Goal: Task Accomplishment & Management: Manage account settings

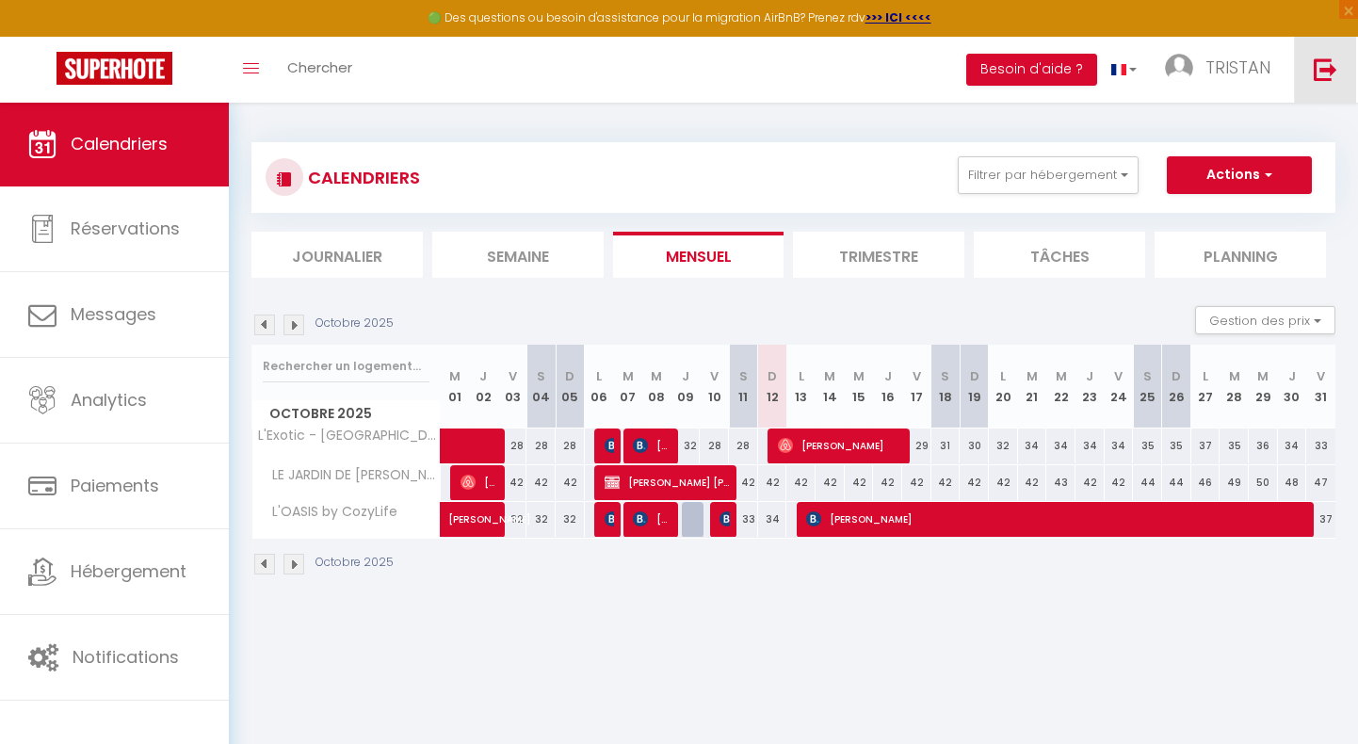
click at [1325, 79] on img at bounding box center [1326, 69] width 24 height 24
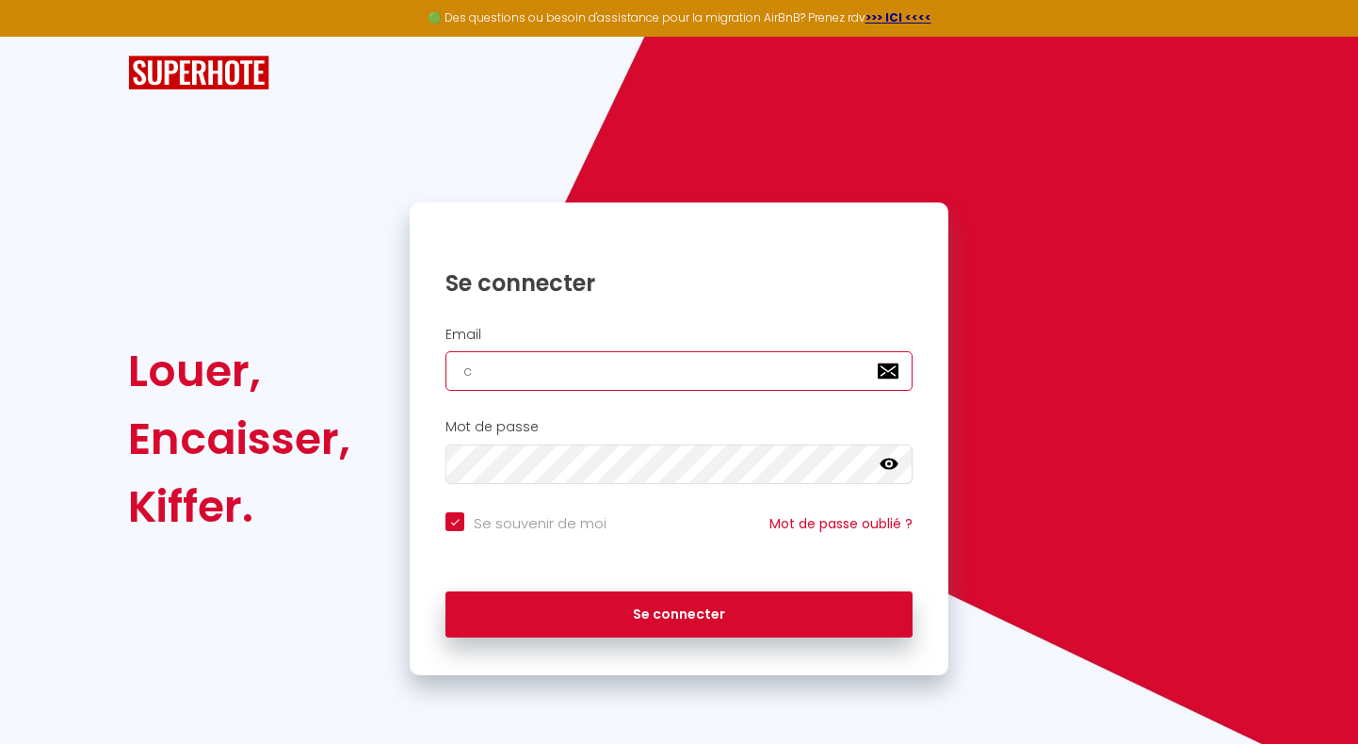
type input "co"
checkbox input "true"
type input "cozy"
checkbox input "true"
type input "cozylif"
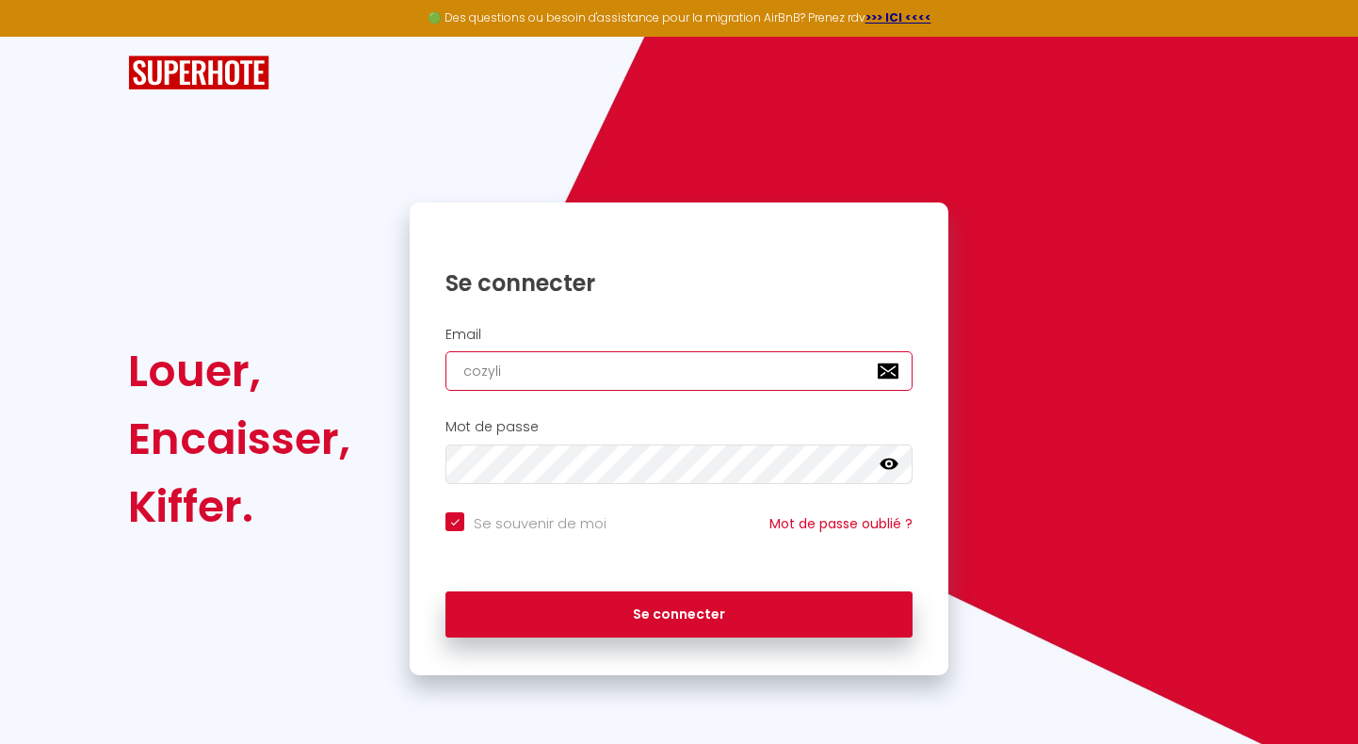
checkbox input "true"
type input "cozylifec"
checkbox input "true"
type input "cozylifeco"
checkbox input "true"
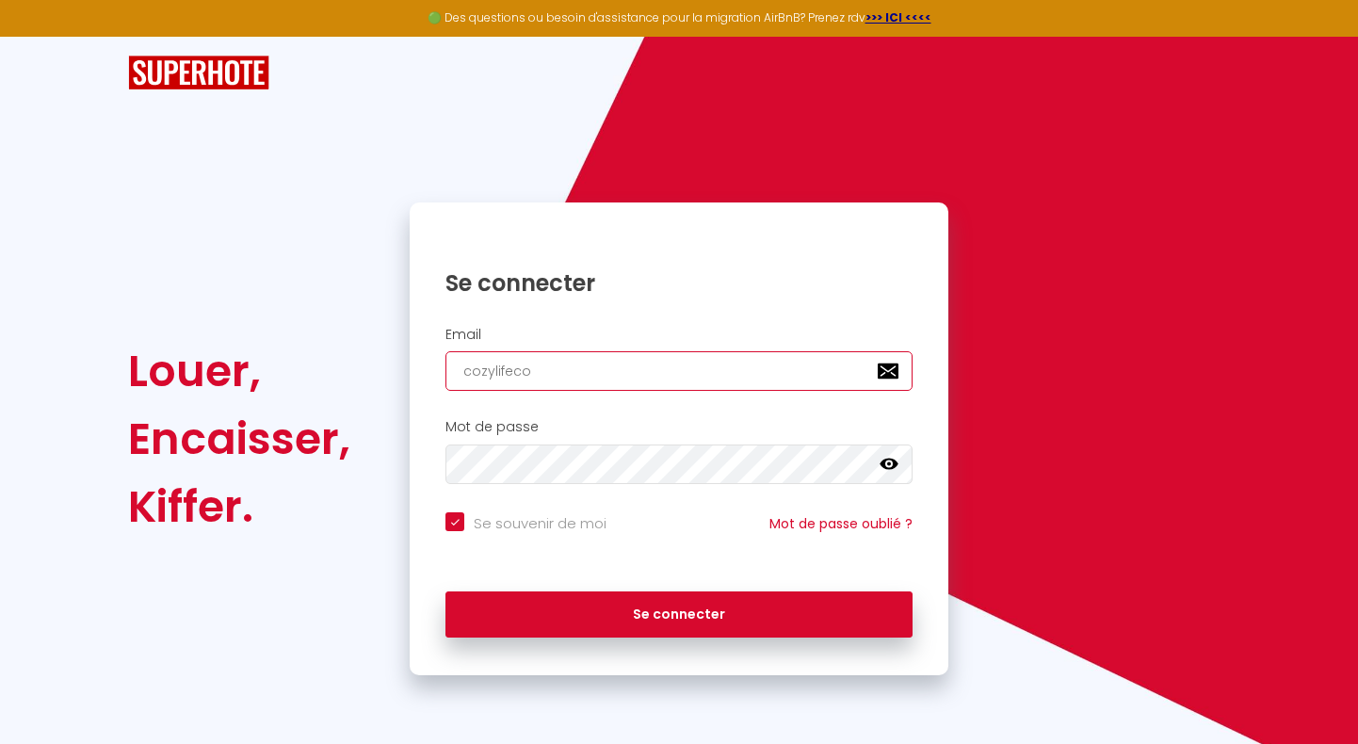
type input "cozylifecon"
checkbox input "true"
type input "cozylifeconc"
checkbox input "true"
type input "cozylifeconci"
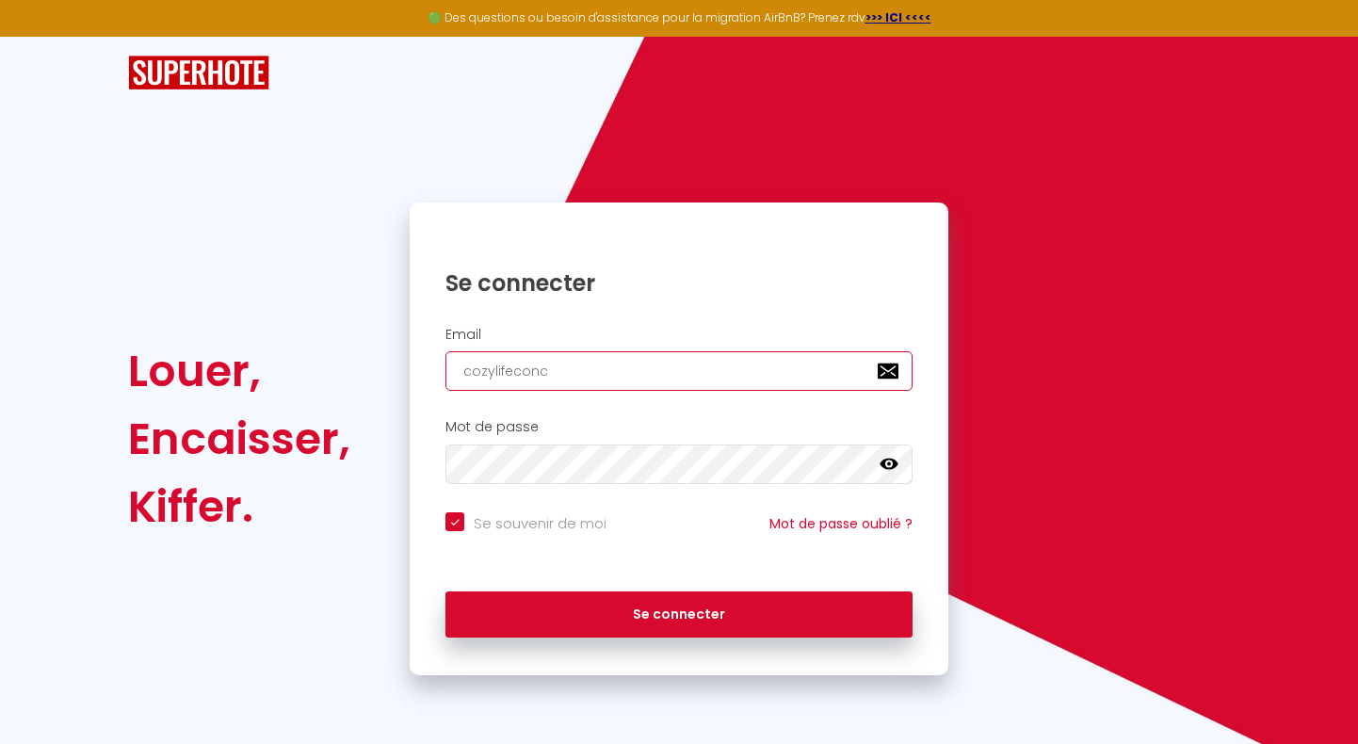
checkbox input "true"
type input "cozylifeconcie"
checkbox input "true"
type input "cozylifeconcier"
checkbox input "true"
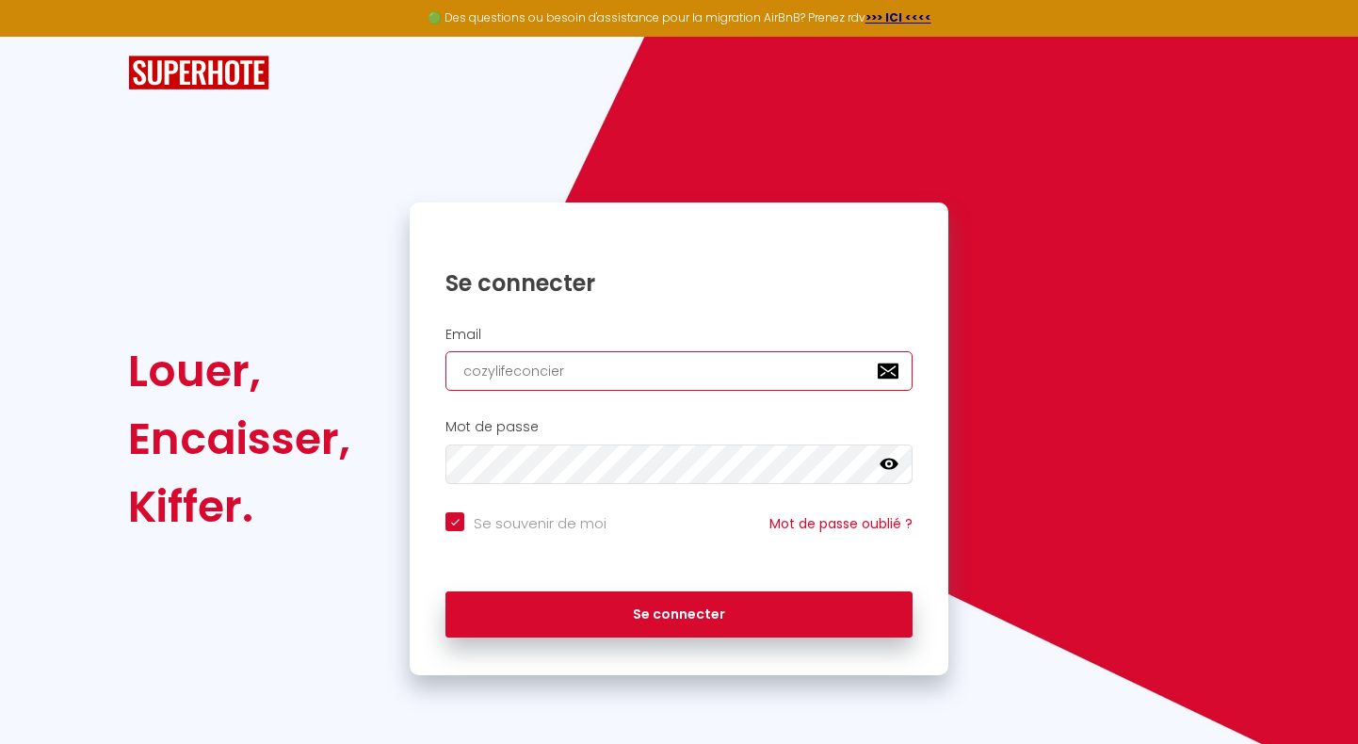
type input "cozylifeconcierg"
checkbox input "true"
type input "cozylifeconcierge"
checkbox input "true"
type input "cozylifeconcierger"
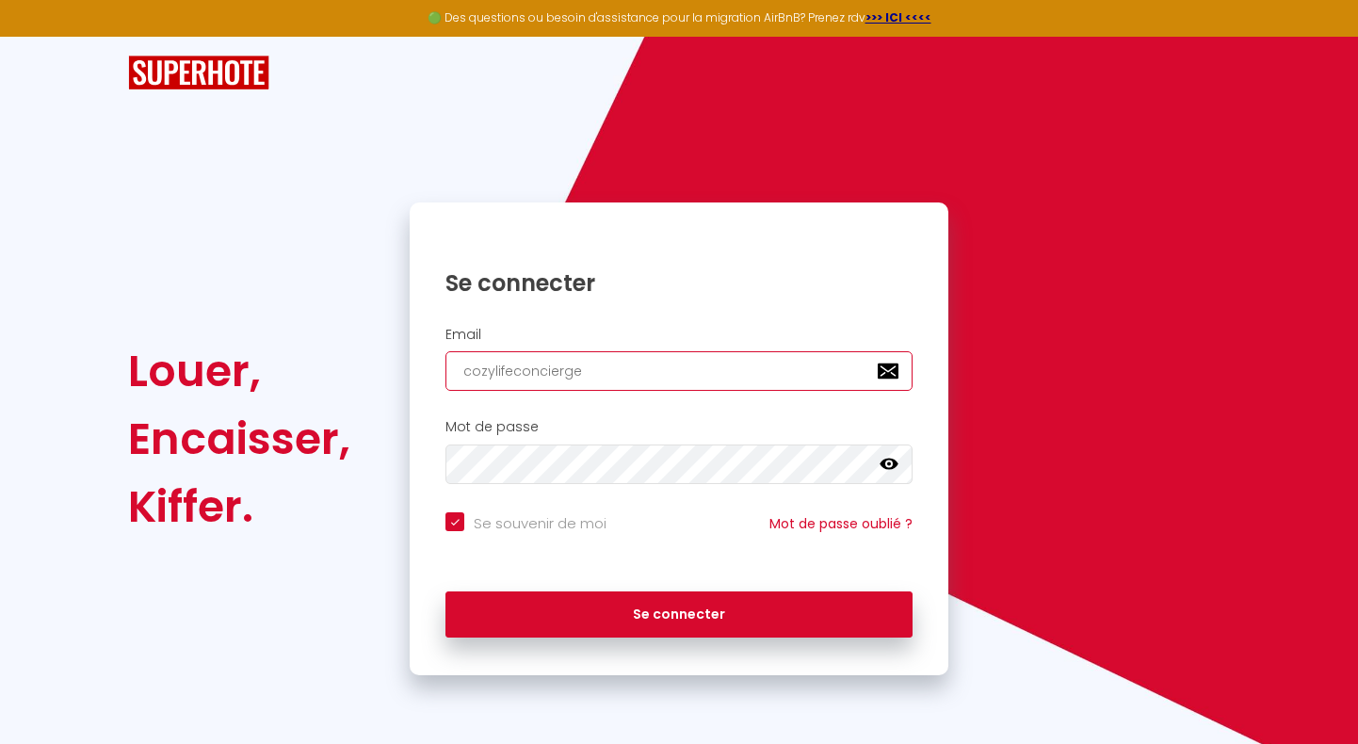
checkbox input "true"
type input "cozylifeconciergeri"
checkbox input "true"
type input "cozylifeconciergerie"
checkbox input "true"
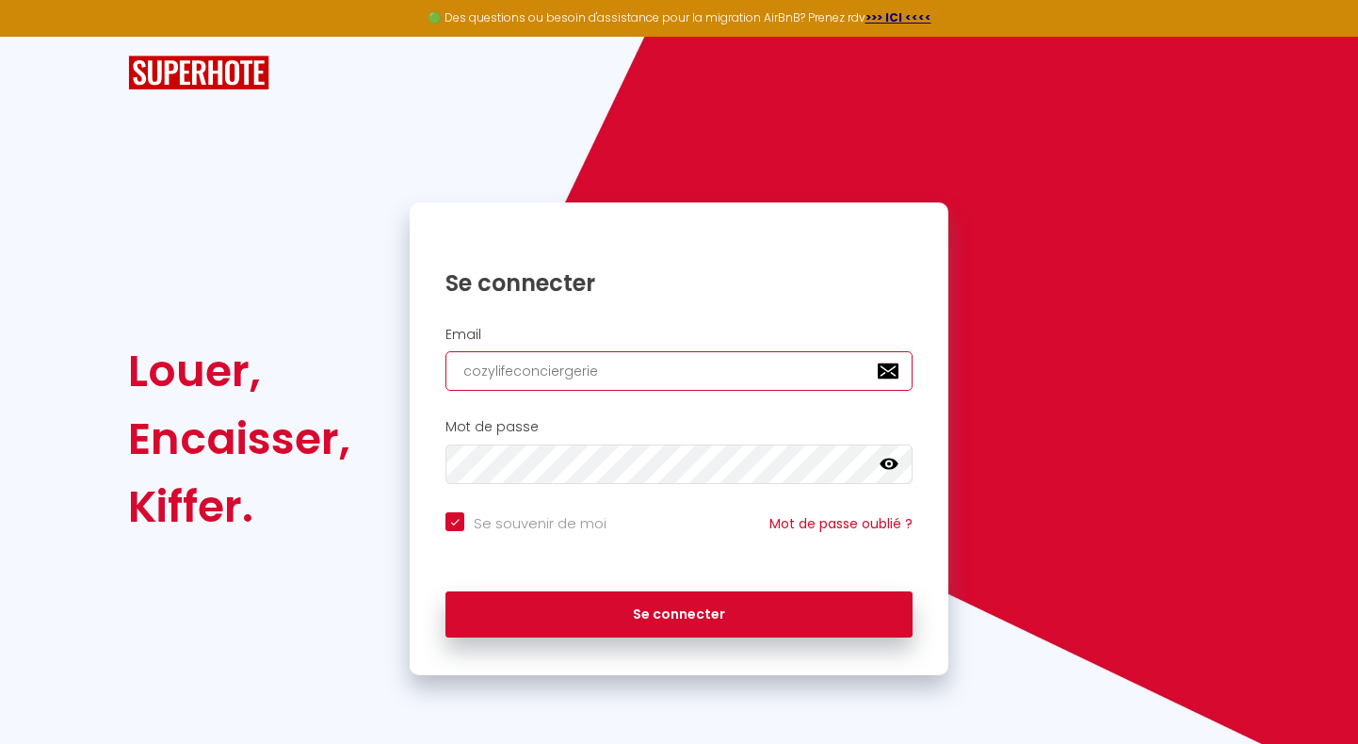
type input "cozylifeconciergerie@"
checkbox input "true"
type input "cozylifeconciergerie@g"
checkbox input "true"
type input "cozylifeconciergerie@gm"
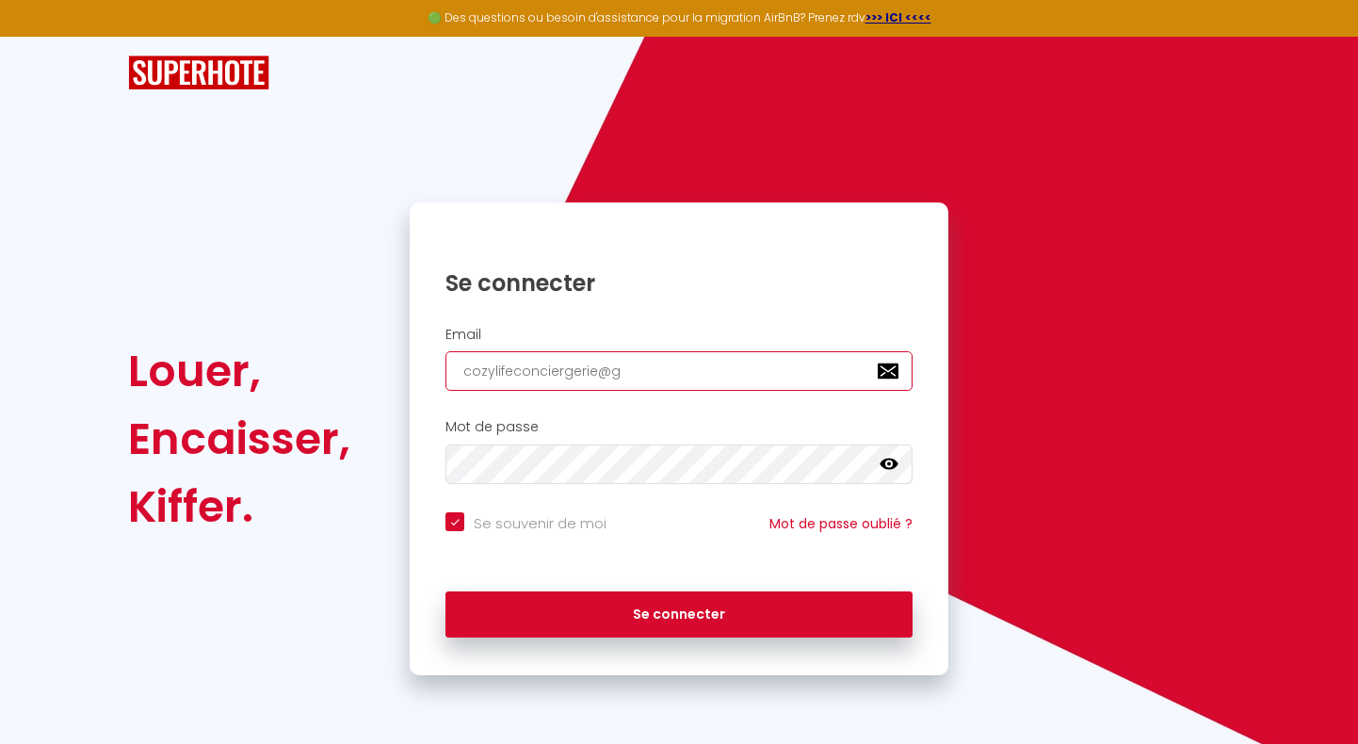
checkbox input "true"
type input "cozylifeconciergerie@gma"
checkbox input "true"
type input "cozylifeconciergerie@gmai"
checkbox input "true"
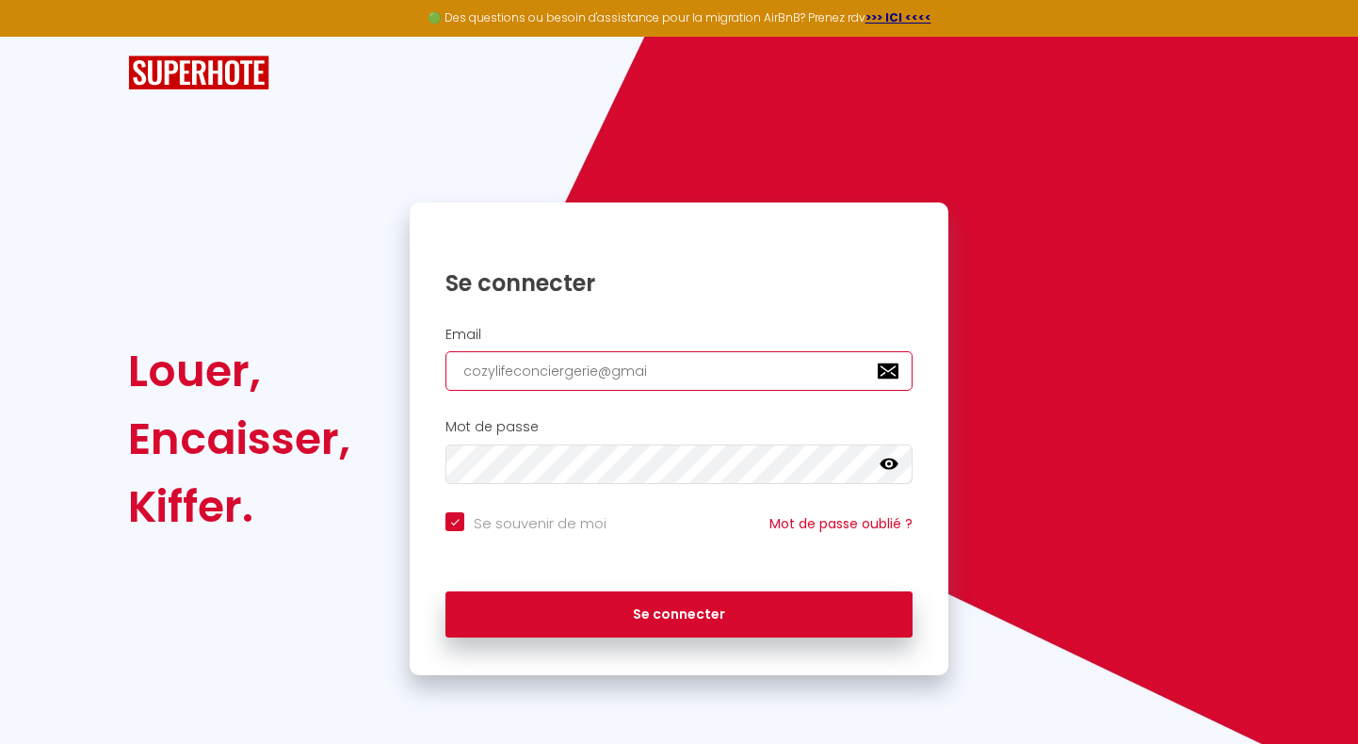
type input "[EMAIL_ADDRESS]"
checkbox input "true"
type input "[EMAIL_ADDRESS]."
checkbox input "true"
type input "cozylifeconciergerie@gmail.c"
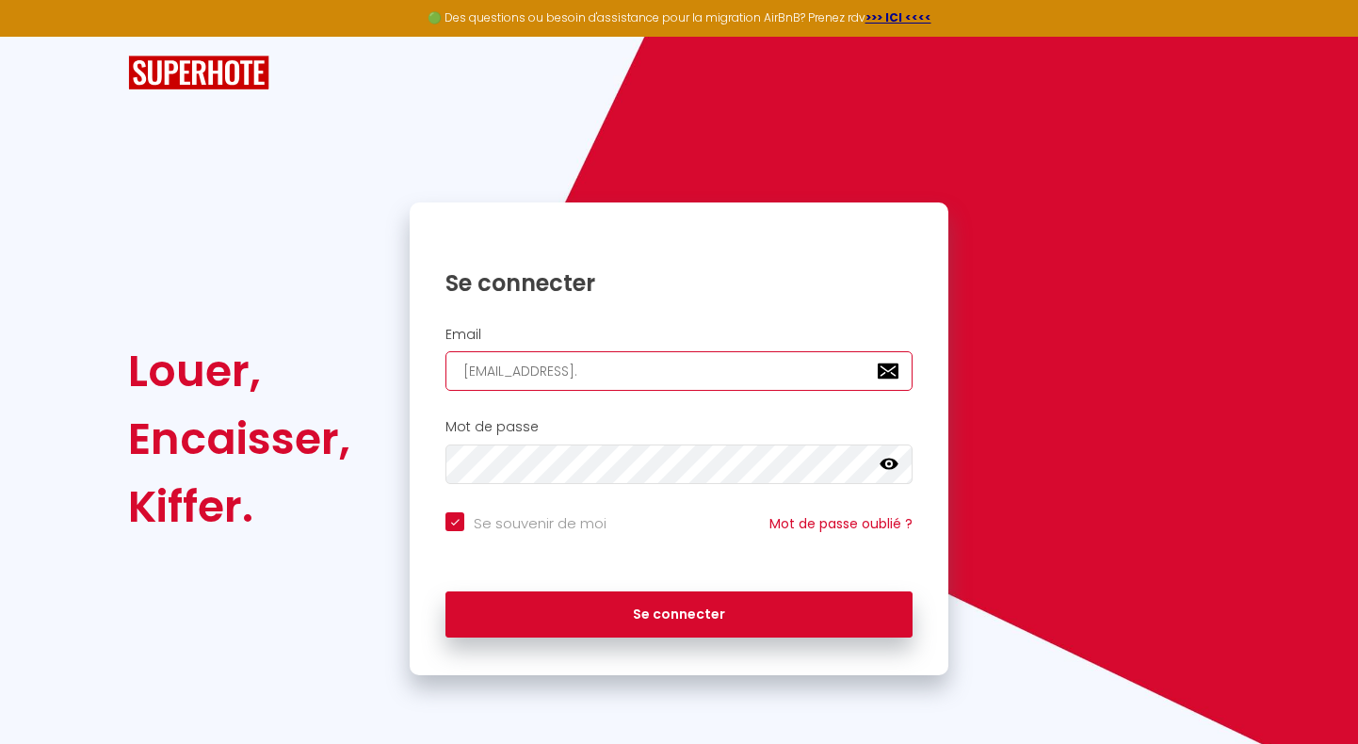
checkbox input "true"
type input "[EMAIL_ADDRESS][DOMAIN_NAME]"
checkbox input "true"
type input "[EMAIL_ADDRESS][DOMAIN_NAME]"
checkbox input "true"
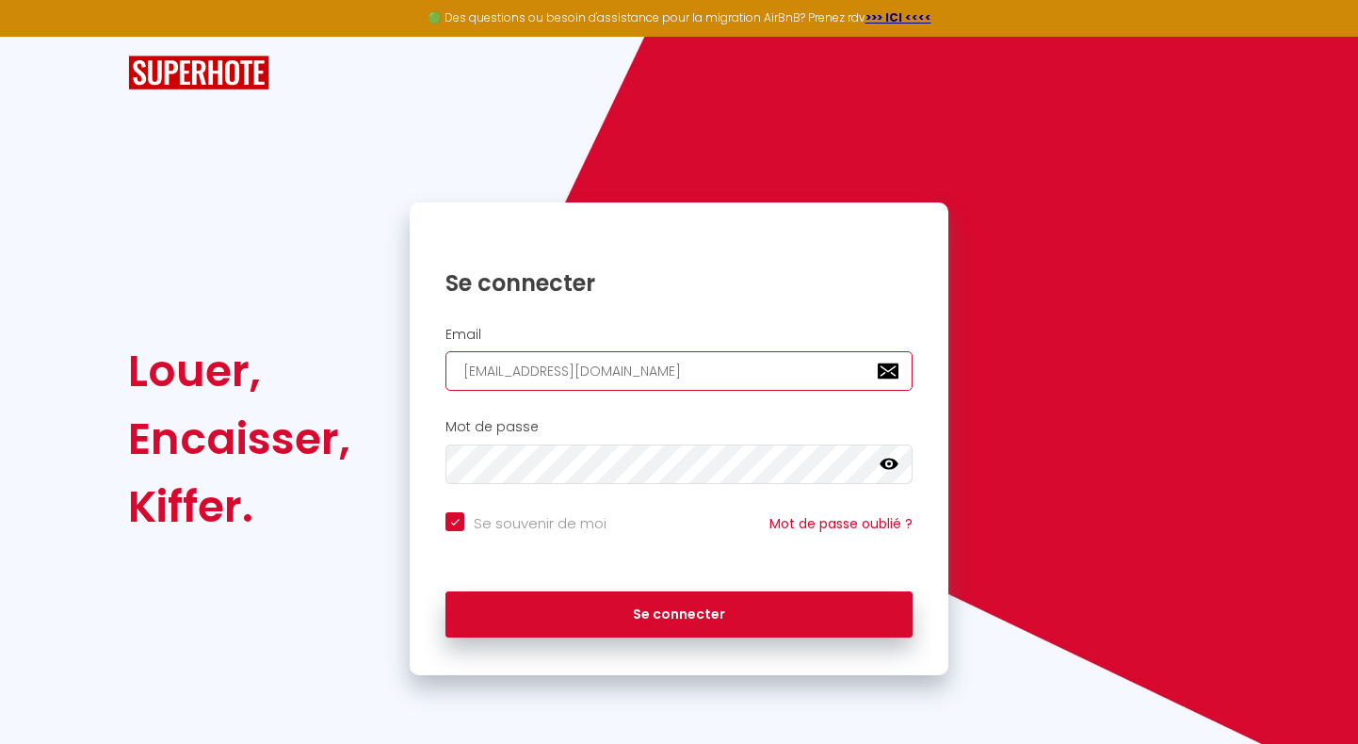
type input "[EMAIL_ADDRESS][DOMAIN_NAME]"
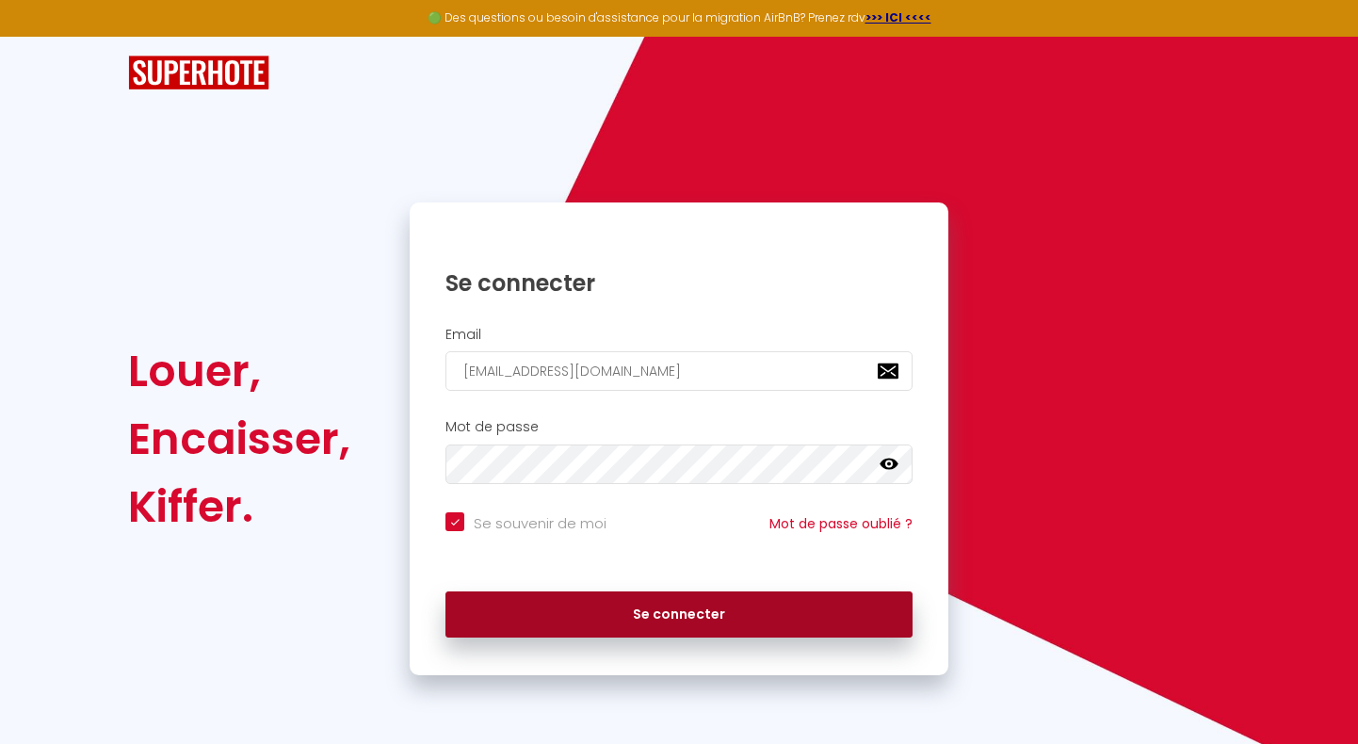
click at [635, 608] on button "Se connecter" at bounding box center [679, 615] width 467 height 47
checkbox input "true"
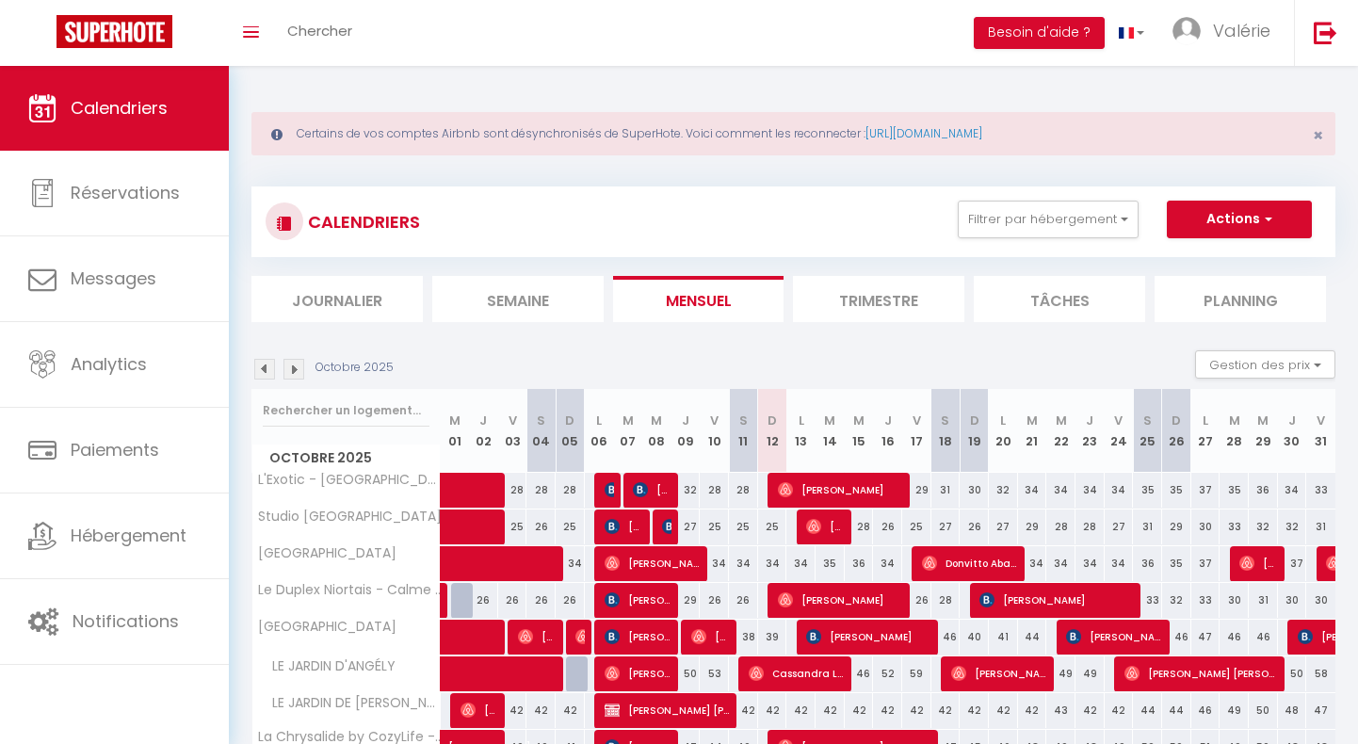
click at [834, 492] on span "[PERSON_NAME]" at bounding box center [841, 490] width 126 height 36
select select "OK"
select select "0"
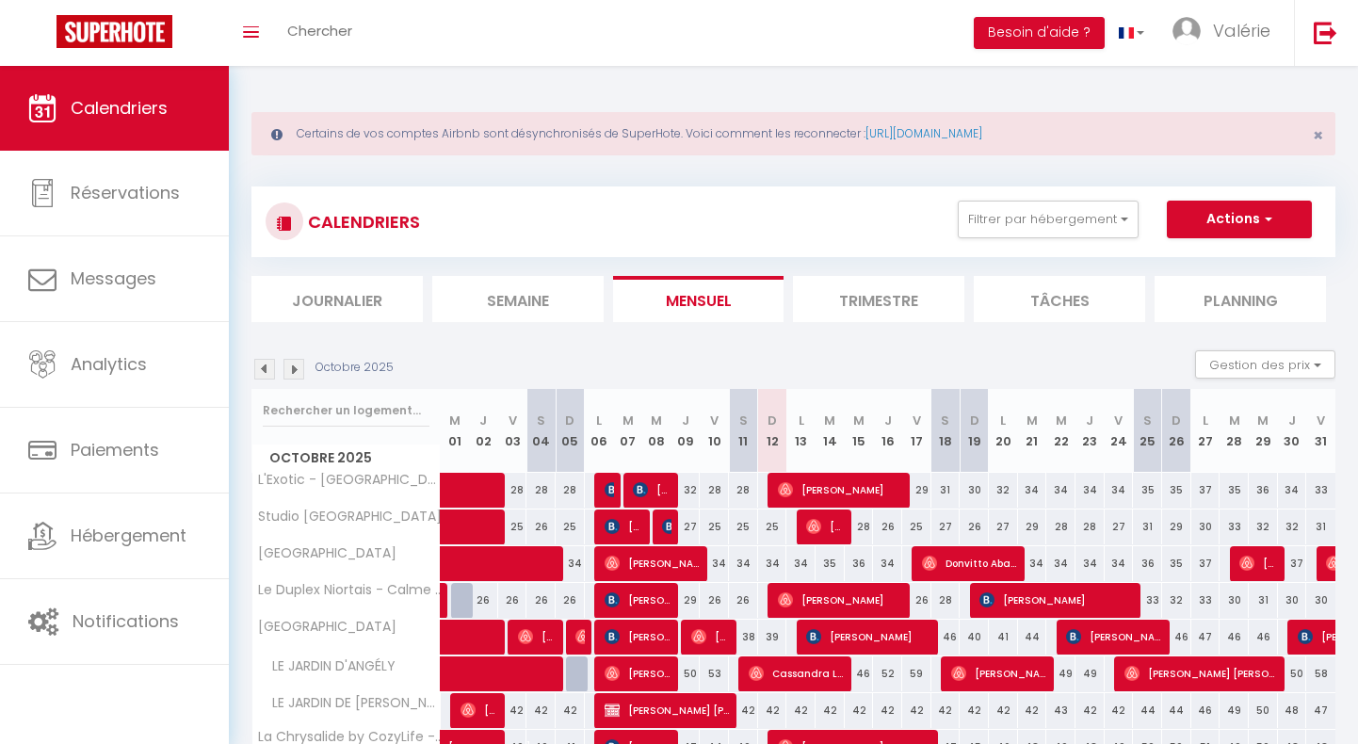
select select "1"
select select
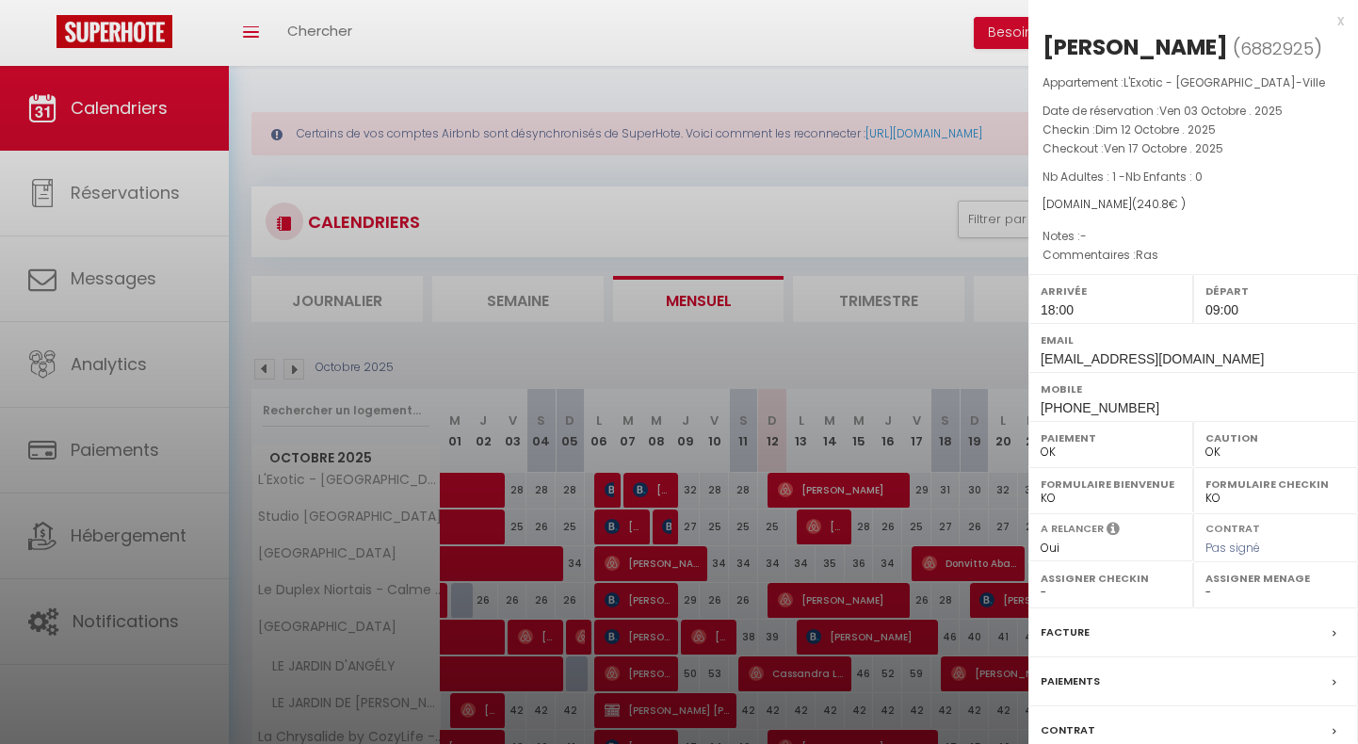
click at [838, 219] on div at bounding box center [679, 372] width 1358 height 744
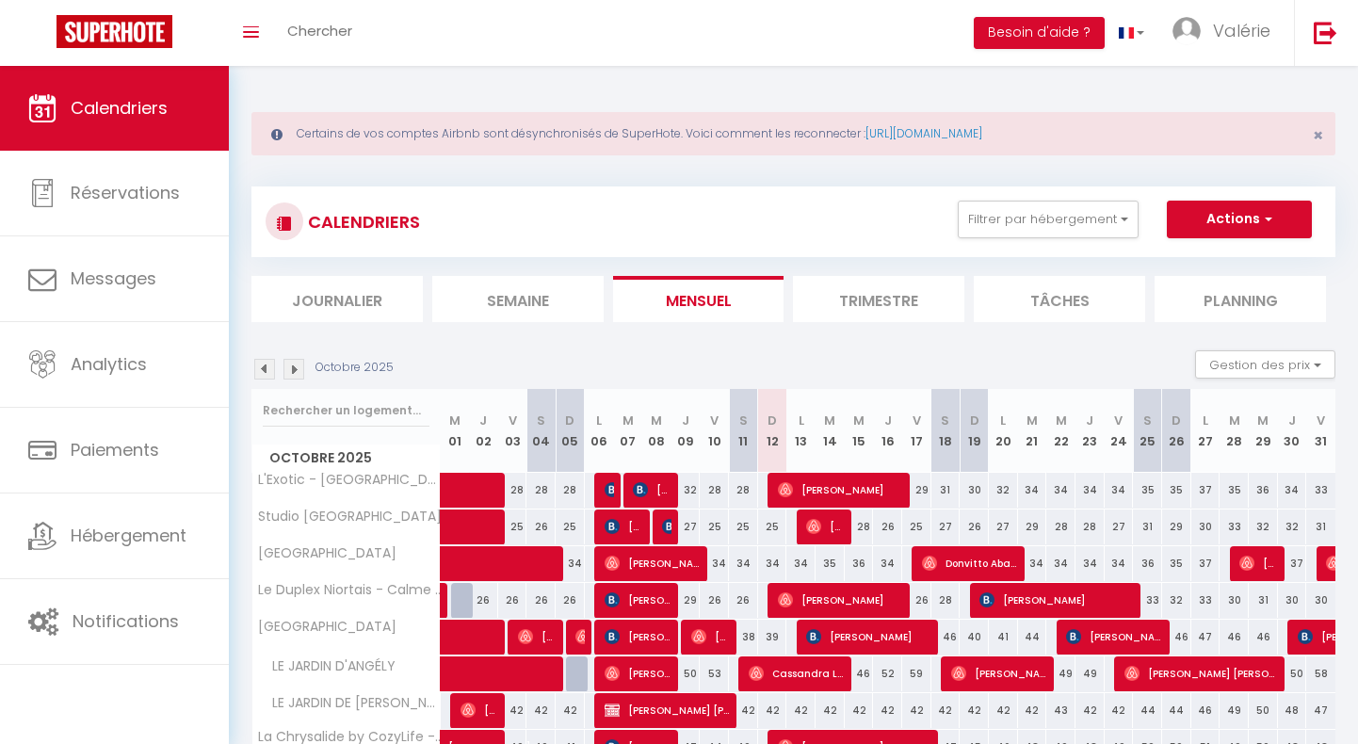
click at [832, 466] on th "M 14" at bounding box center [830, 431] width 29 height 84
click at [840, 480] on span "[PERSON_NAME]" at bounding box center [841, 490] width 126 height 36
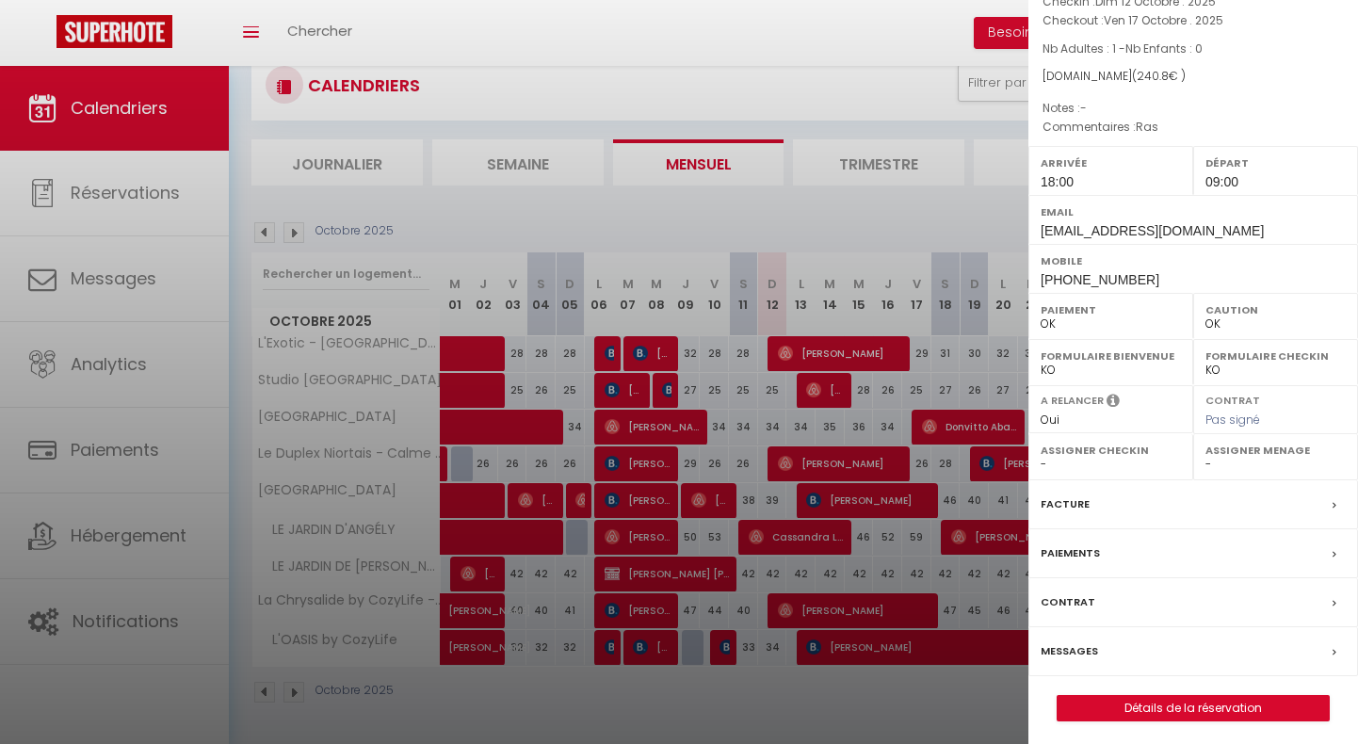
scroll to position [136, 0]
click at [1169, 704] on link "Détails de la réservation" at bounding box center [1193, 708] width 271 height 24
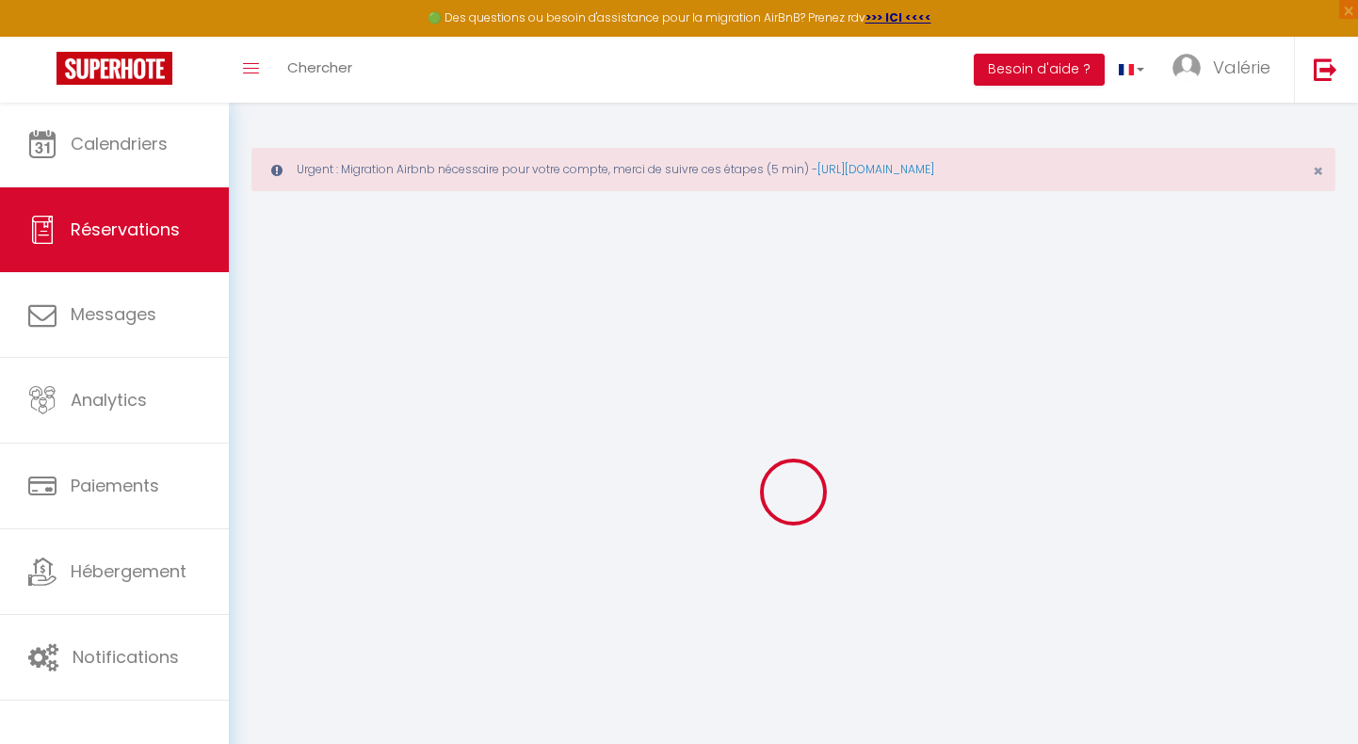
click at [1169, 704] on div at bounding box center [794, 491] width 1084 height 575
select select "not_cancelled"
